Goal: Navigation & Orientation: Find specific page/section

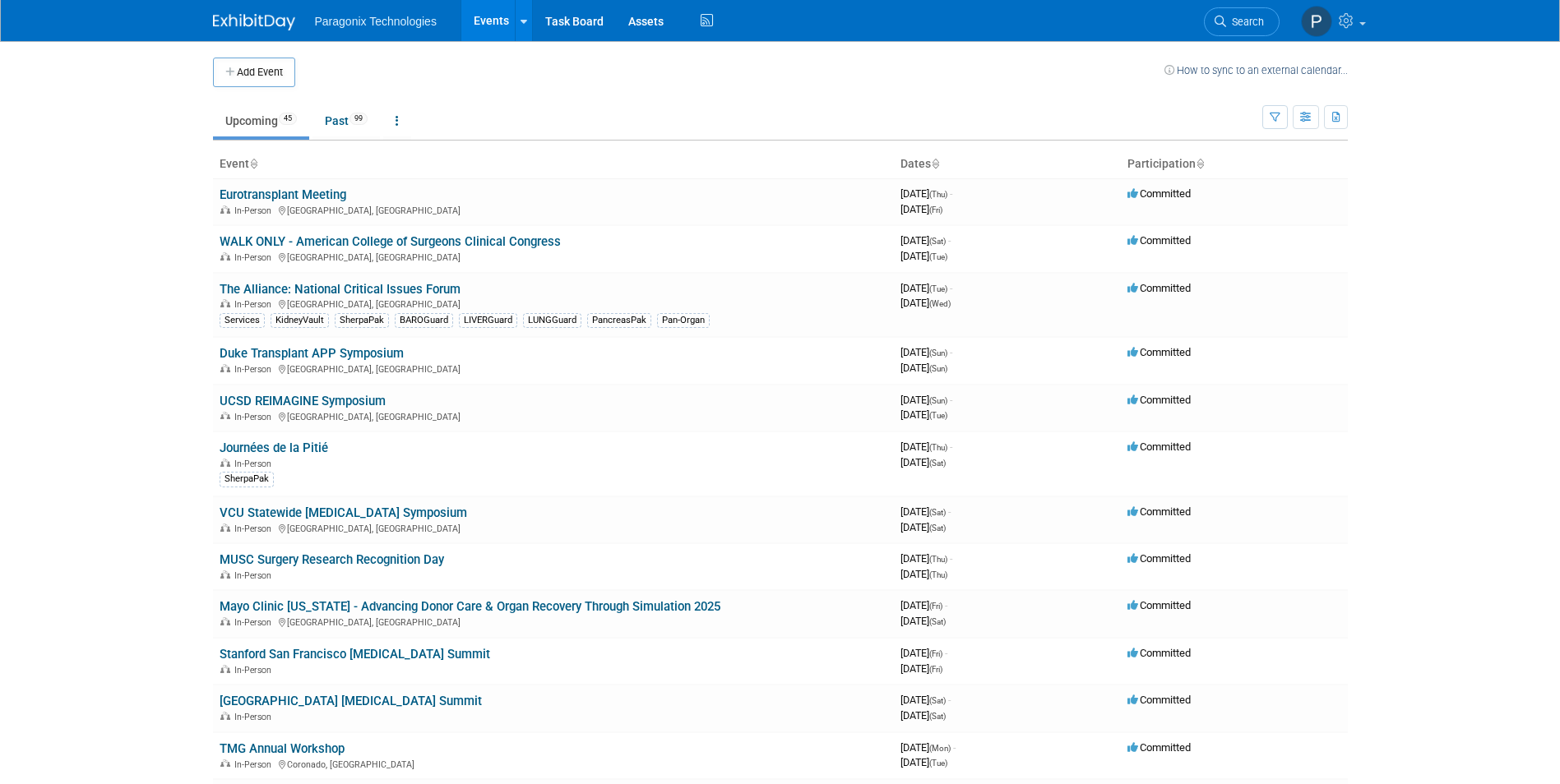
click at [131, 405] on body "Paragonix Technologies Events Add Event Bulk Upload Events Shareable Event Boar…" at bounding box center [780, 392] width 1560 height 784
click at [357, 122] on span "99" at bounding box center [358, 118] width 18 height 12
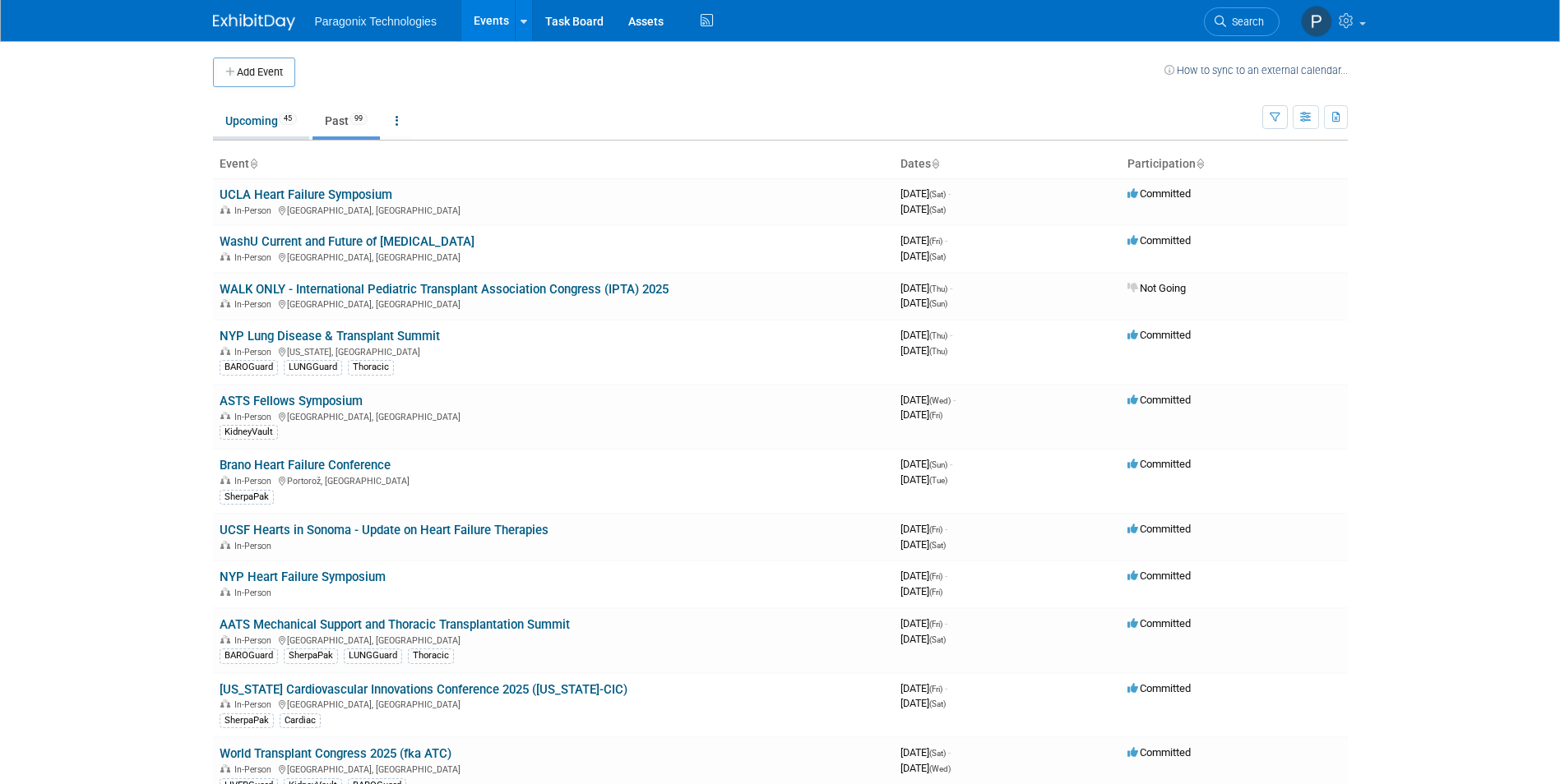
click at [254, 126] on link "Upcoming 45" at bounding box center [261, 121] width 96 height 32
